Goal: Information Seeking & Learning: Learn about a topic

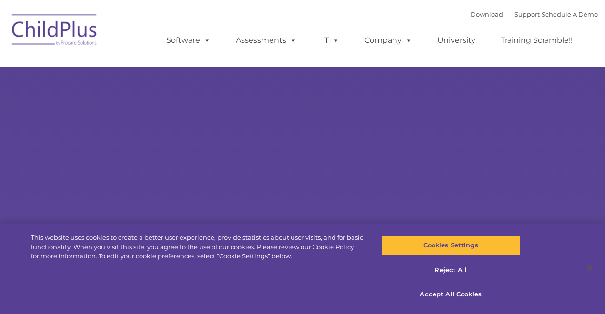
select select "MEDIUM"
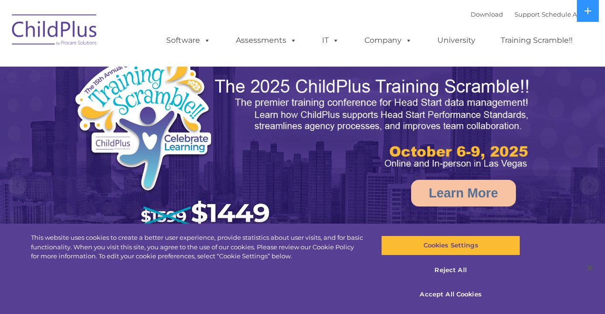
select select "MEDIUM"
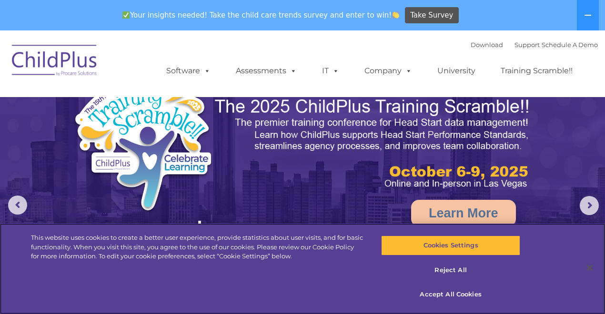
scroll to position [13, 0]
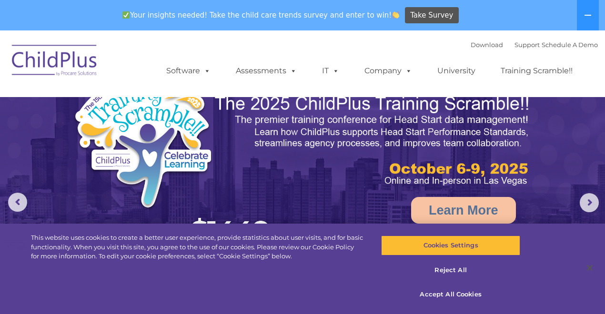
click at [86, 64] on img at bounding box center [54, 62] width 95 height 48
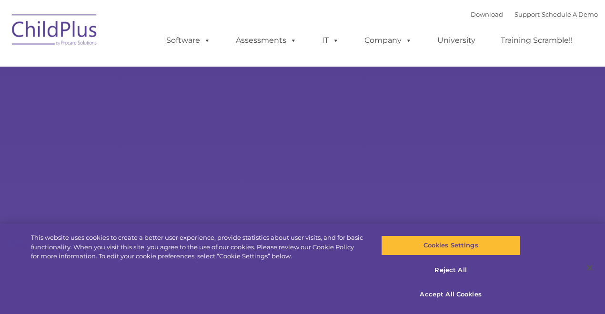
type input ""
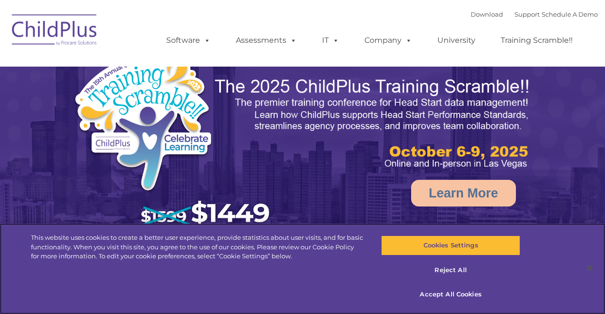
select select "MEDIUM"
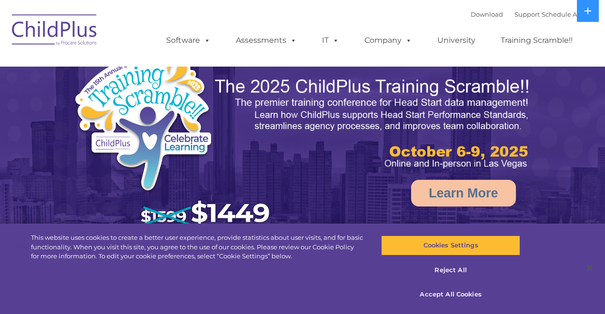
select select "MEDIUM"
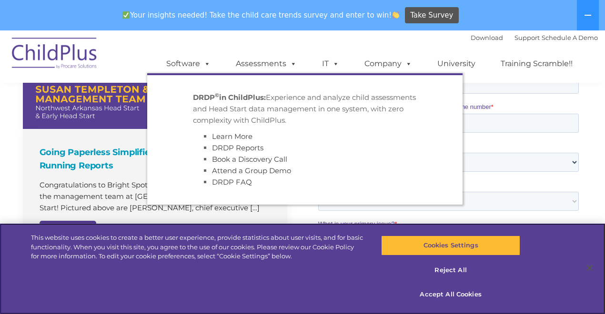
scroll to position [737, 0]
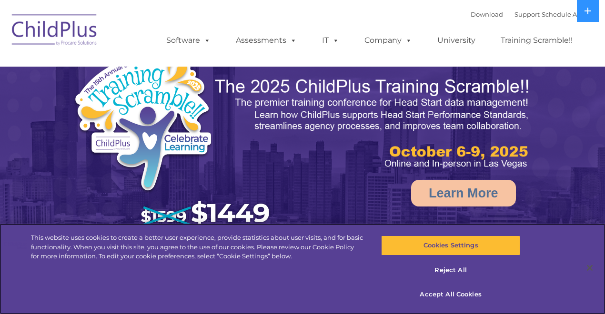
select select "MEDIUM"
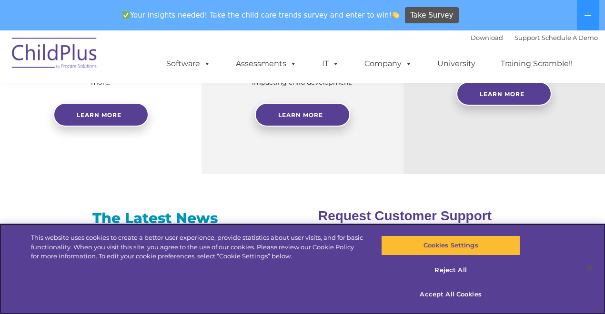
scroll to position [508, 0]
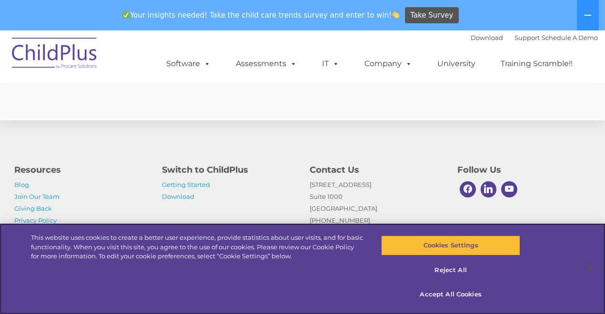
scroll to position [1471, 0]
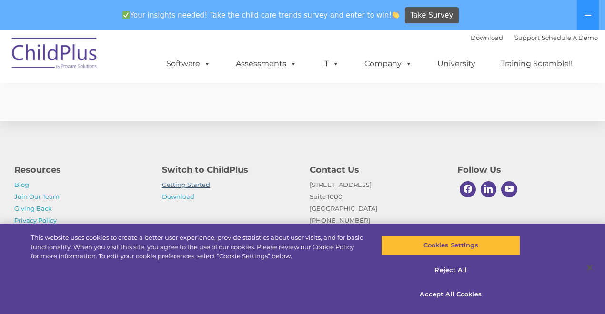
click at [203, 186] on link "Getting Started" at bounding box center [186, 185] width 48 height 8
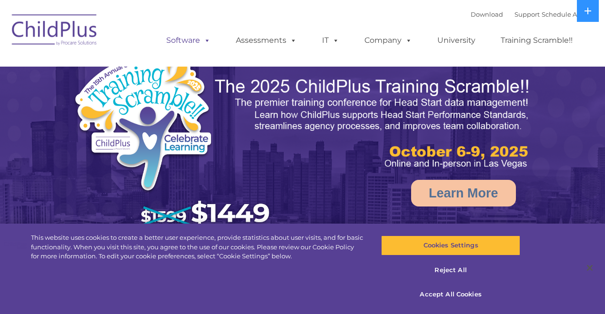
select select "MEDIUM"
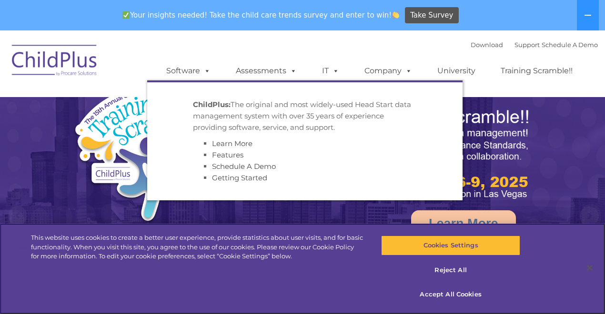
click at [184, 36] on nav "Download Support | Schedule A Demo  MENU MENU Software ChildPlus: The original…" at bounding box center [302, 63] width 605 height 67
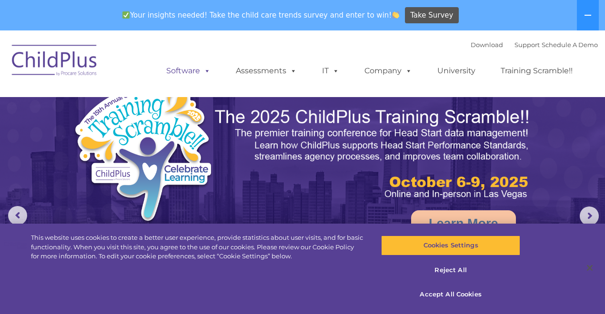
click at [182, 68] on link "Software" at bounding box center [188, 70] width 63 height 19
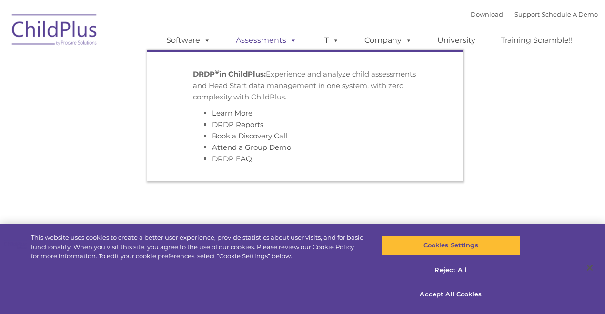
type input ""
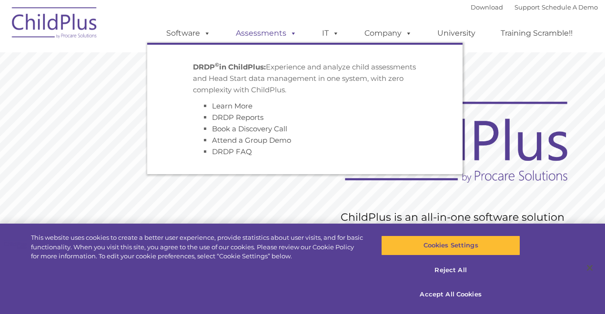
click at [250, 34] on link "Assessments" at bounding box center [266, 33] width 80 height 19
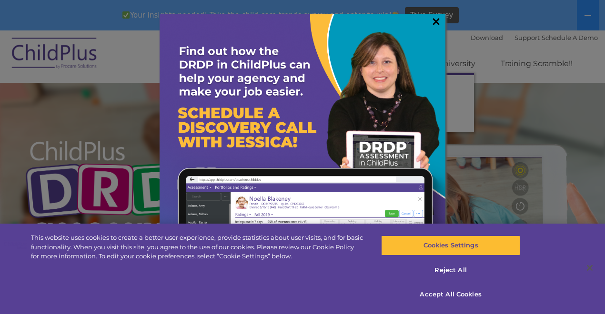
click at [435, 20] on link "×" at bounding box center [435, 22] width 11 height 10
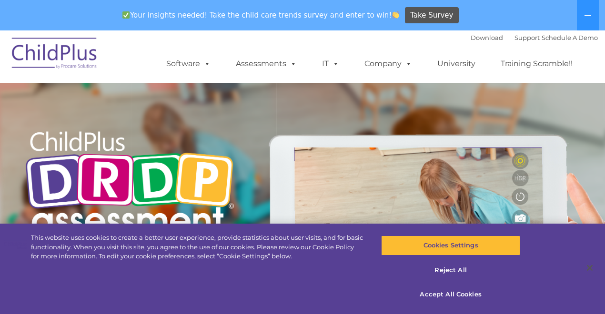
scroll to position [10, 0]
click at [83, 57] on img at bounding box center [54, 55] width 95 height 48
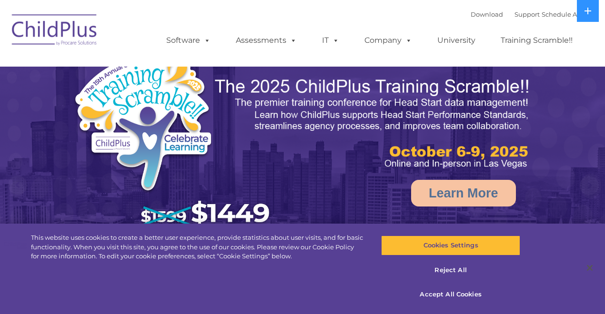
select select "MEDIUM"
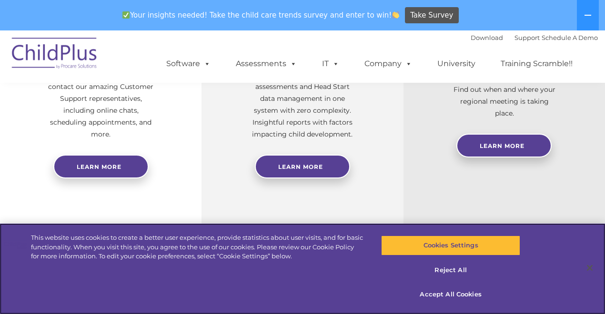
scroll to position [458, 0]
